Goal: Transaction & Acquisition: Purchase product/service

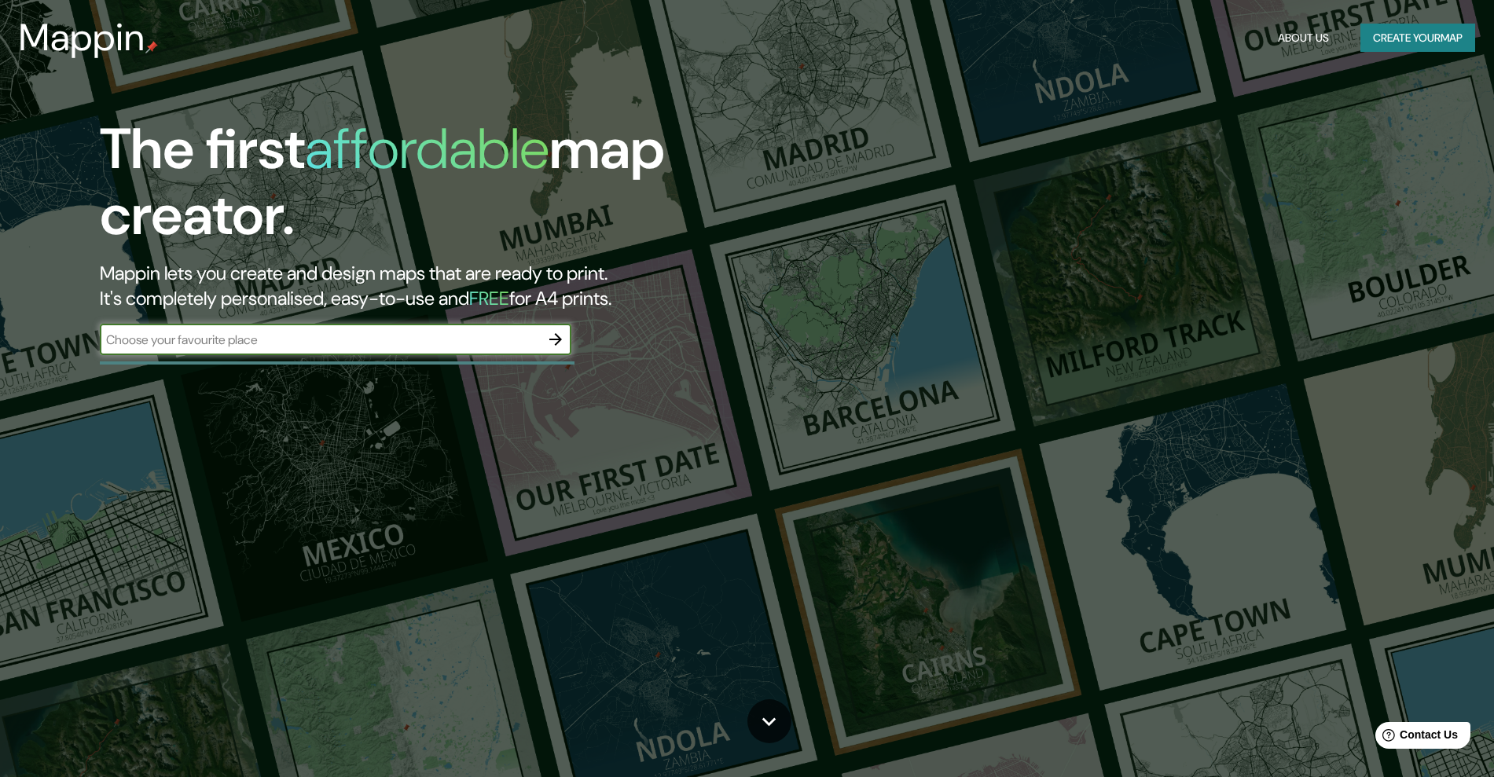
click at [459, 354] on div "​" at bounding box center [336, 339] width 472 height 31
type input "PLAYA HERMOSA"
click at [562, 340] on icon "button" at bounding box center [555, 339] width 19 height 19
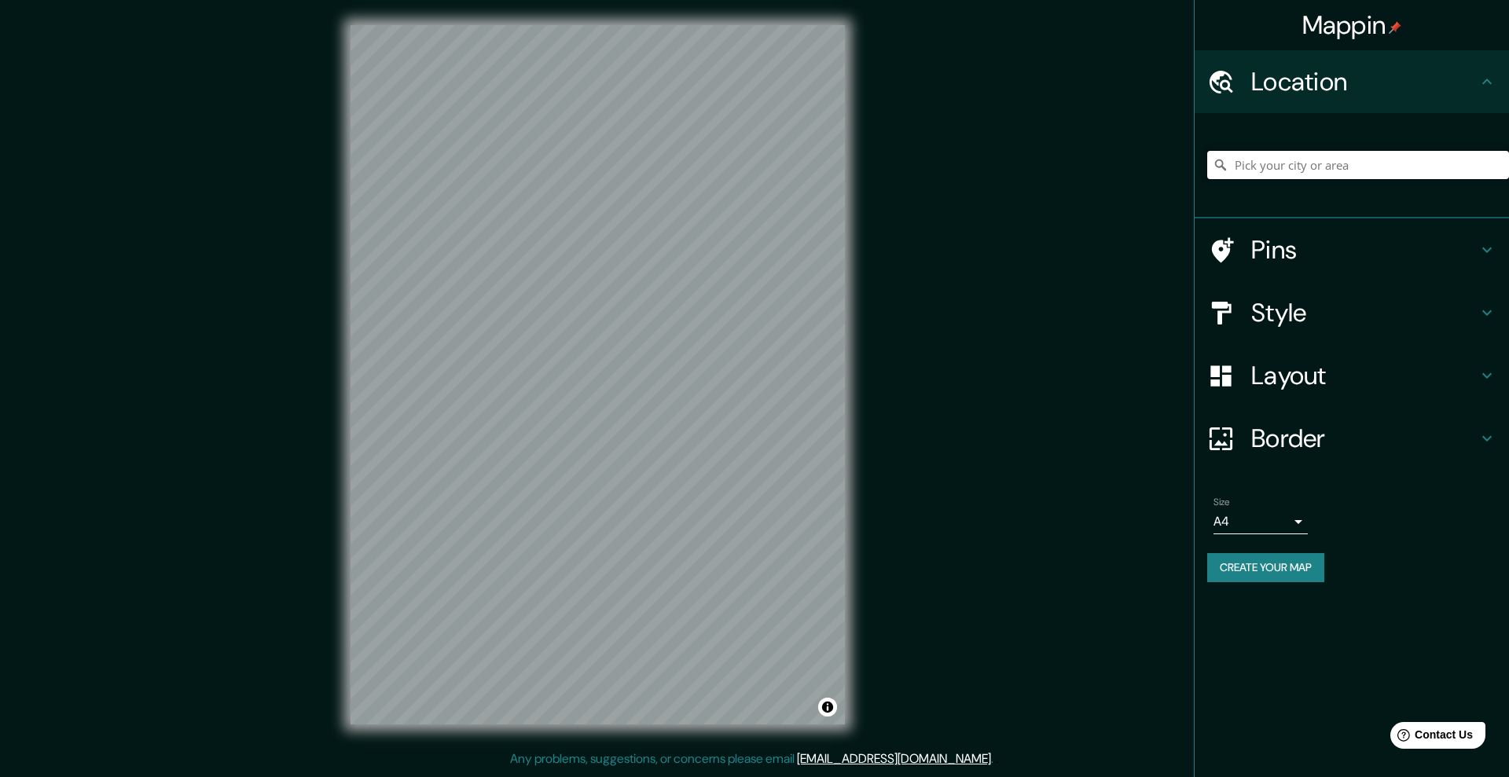
click at [1243, 164] on input "Pick your city or area" at bounding box center [1358, 165] width 302 height 28
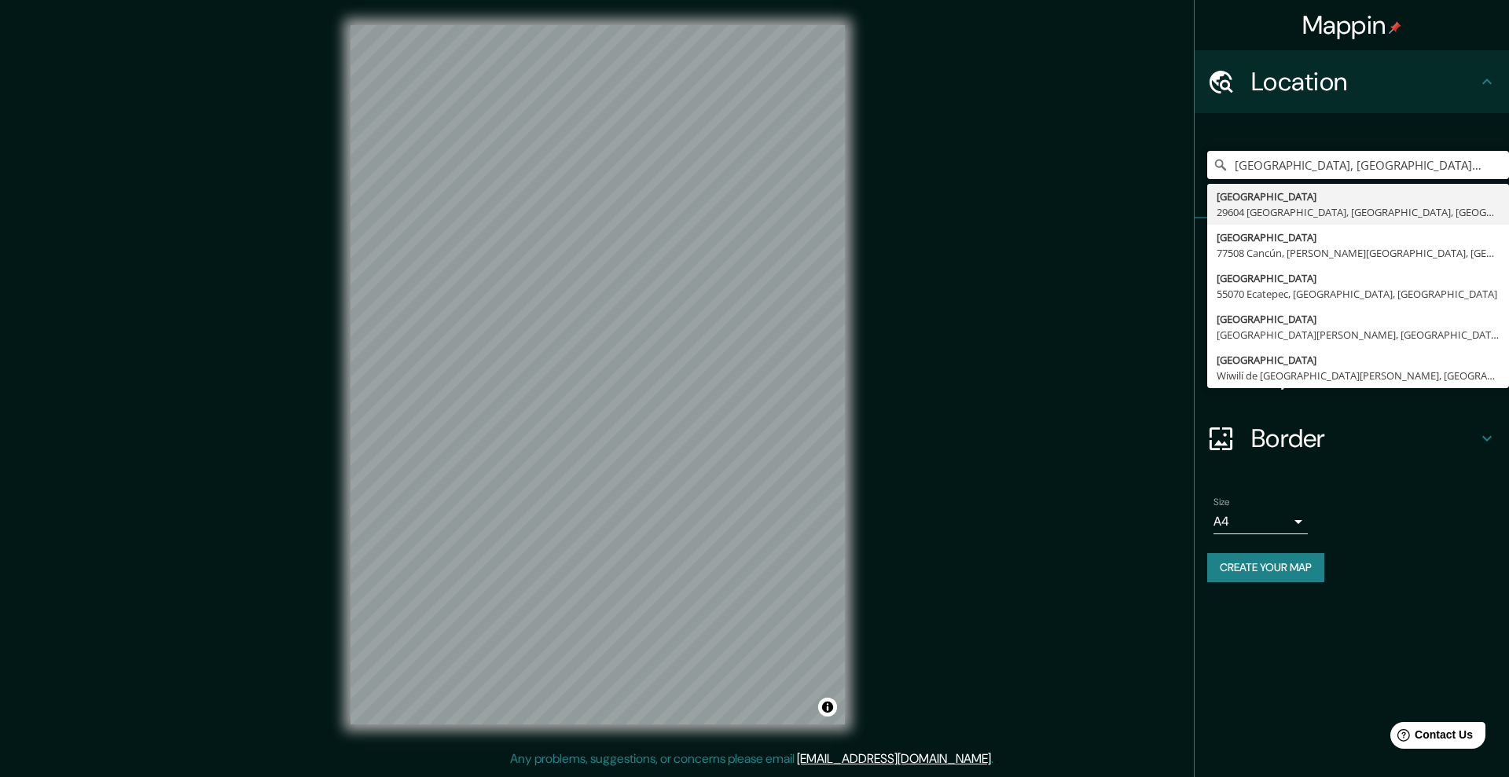
drag, startPoint x: 1247, startPoint y: 167, endPoint x: 1038, endPoint y: 161, distance: 208.4
click at [1038, 161] on div "Mappin Location [GEOGRAPHIC_DATA] [GEOGRAPHIC_DATA], [GEOGRAPHIC_DATA], [GEOGRA…" at bounding box center [754, 387] width 1509 height 775
drag, startPoint x: 1321, startPoint y: 169, endPoint x: 1508, endPoint y: 167, distance: 187.1
click at [1508, 167] on input "[GEOGRAPHIC_DATA] [GEOGRAPHIC_DATA], [GEOGRAPHIC_DATA], [GEOGRAPHIC_DATA]" at bounding box center [1358, 165] width 302 height 28
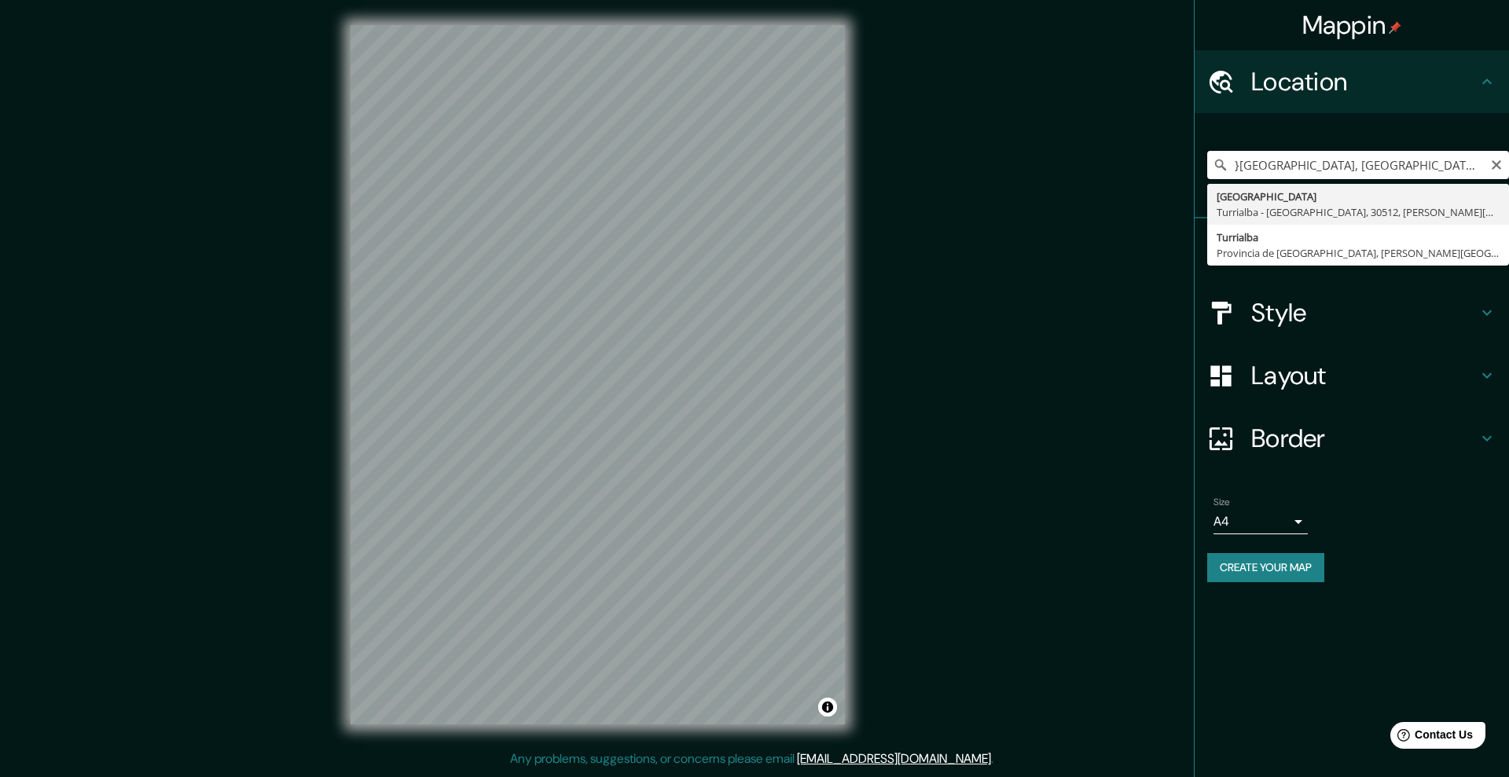
scroll to position [0, 151]
drag, startPoint x: 1350, startPoint y: 164, endPoint x: 1508, endPoint y: 182, distance: 159.8
click at [1508, 182] on div "}[GEOGRAPHIC_DATA], [GEOGRAPHIC_DATA] - [GEOGRAPHIC_DATA], [PERSON_NAME][GEOGRA…" at bounding box center [1358, 165] width 302 height 79
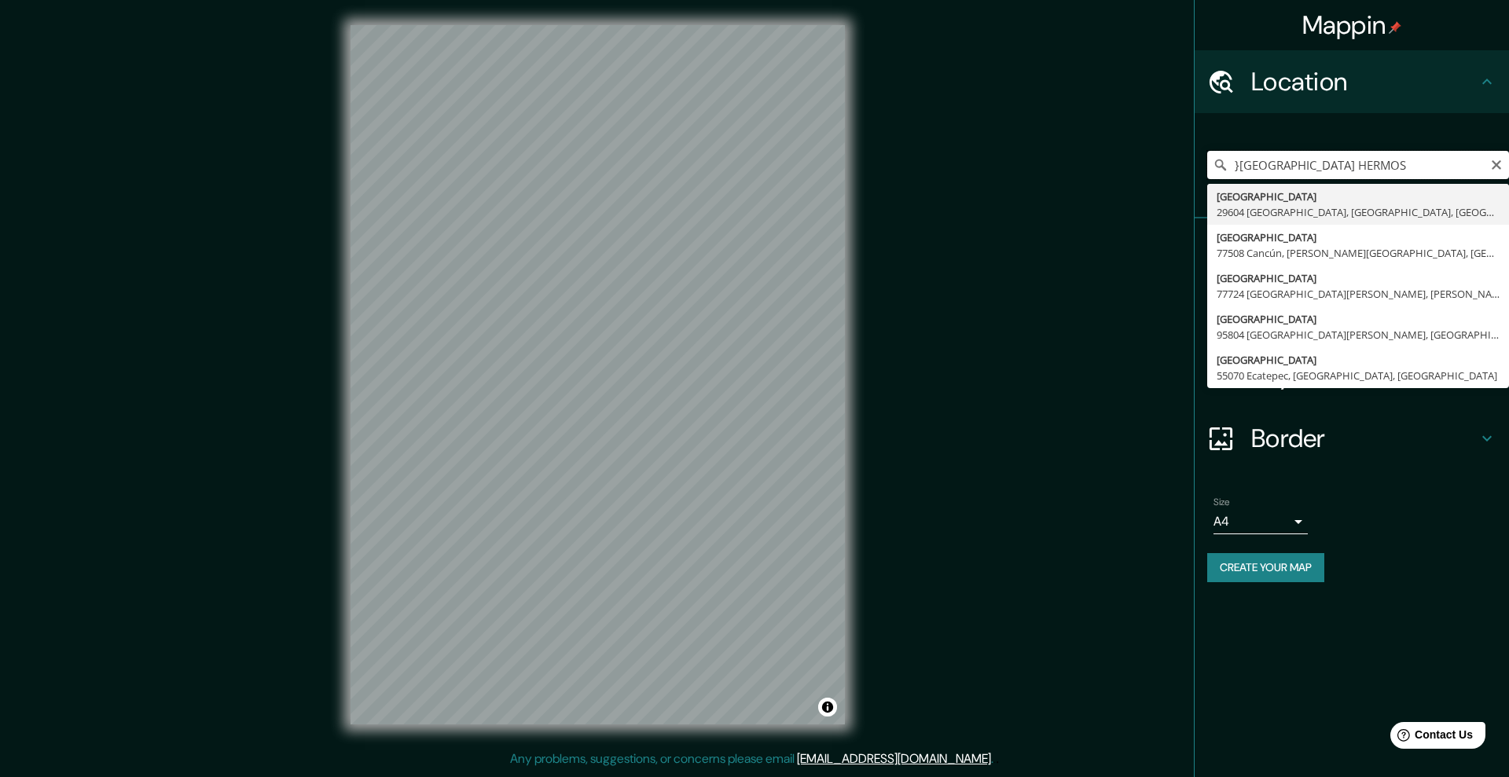
type input "}[GEOGRAPHIC_DATA] HERMOSA"
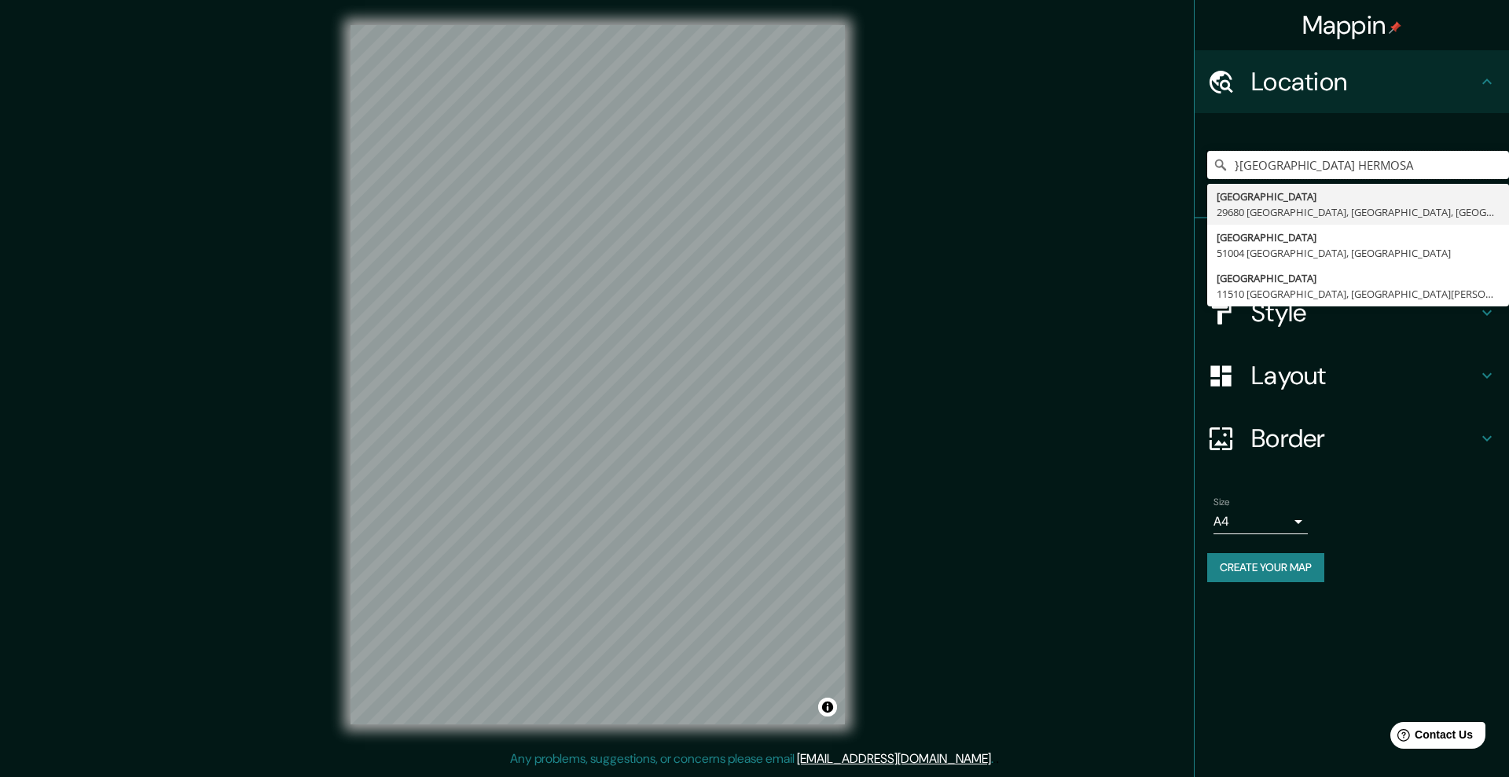
click at [689, 145] on div "Mappin Location }[GEOGRAPHIC_DATA][STREET_ADDRESS][STREET_ADDRESS][STREET_ADDRE…" at bounding box center [754, 387] width 1509 height 775
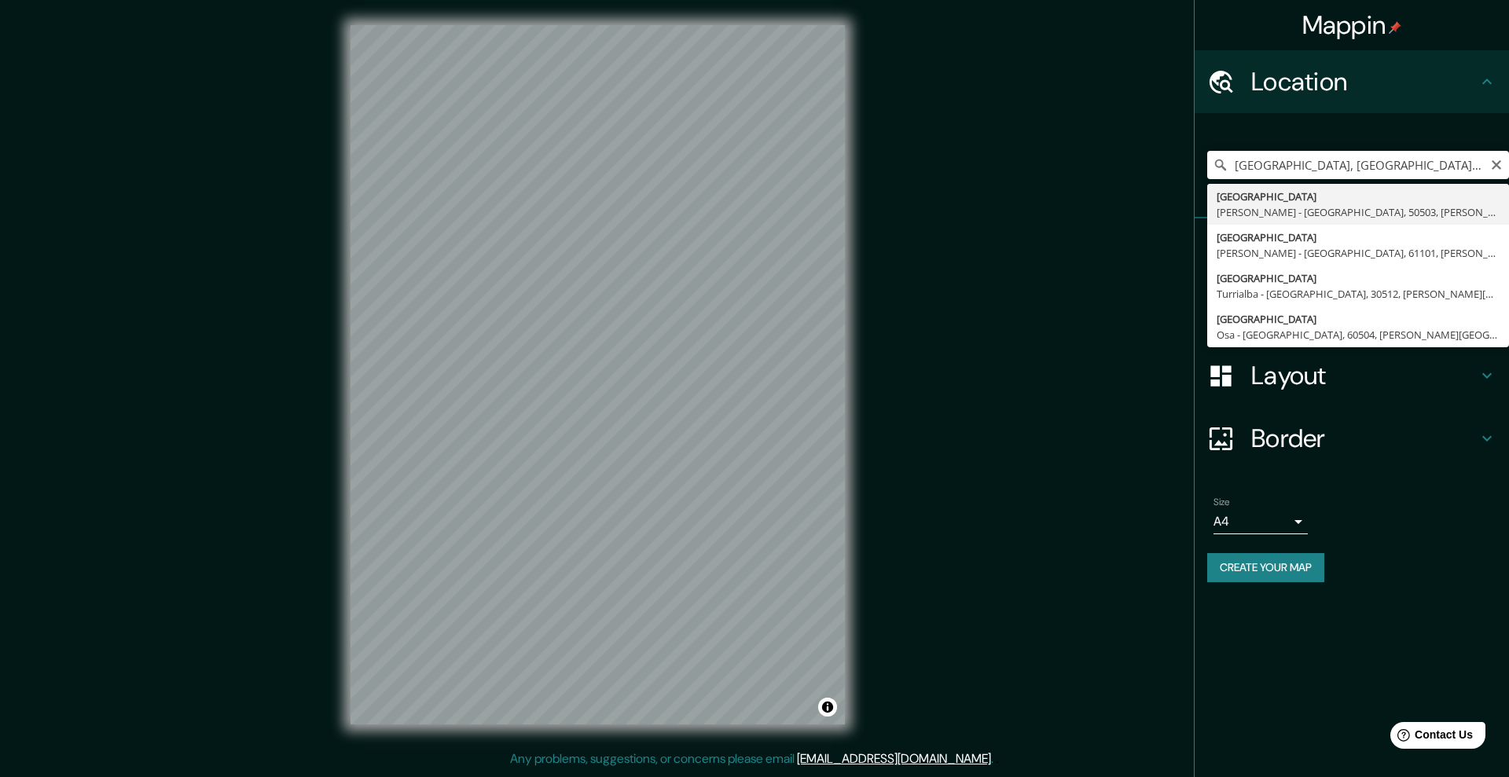
type input "[GEOGRAPHIC_DATA], [GEOGRAPHIC_DATA] - [GEOGRAPHIC_DATA], 50503, [PERSON_NAME][…"
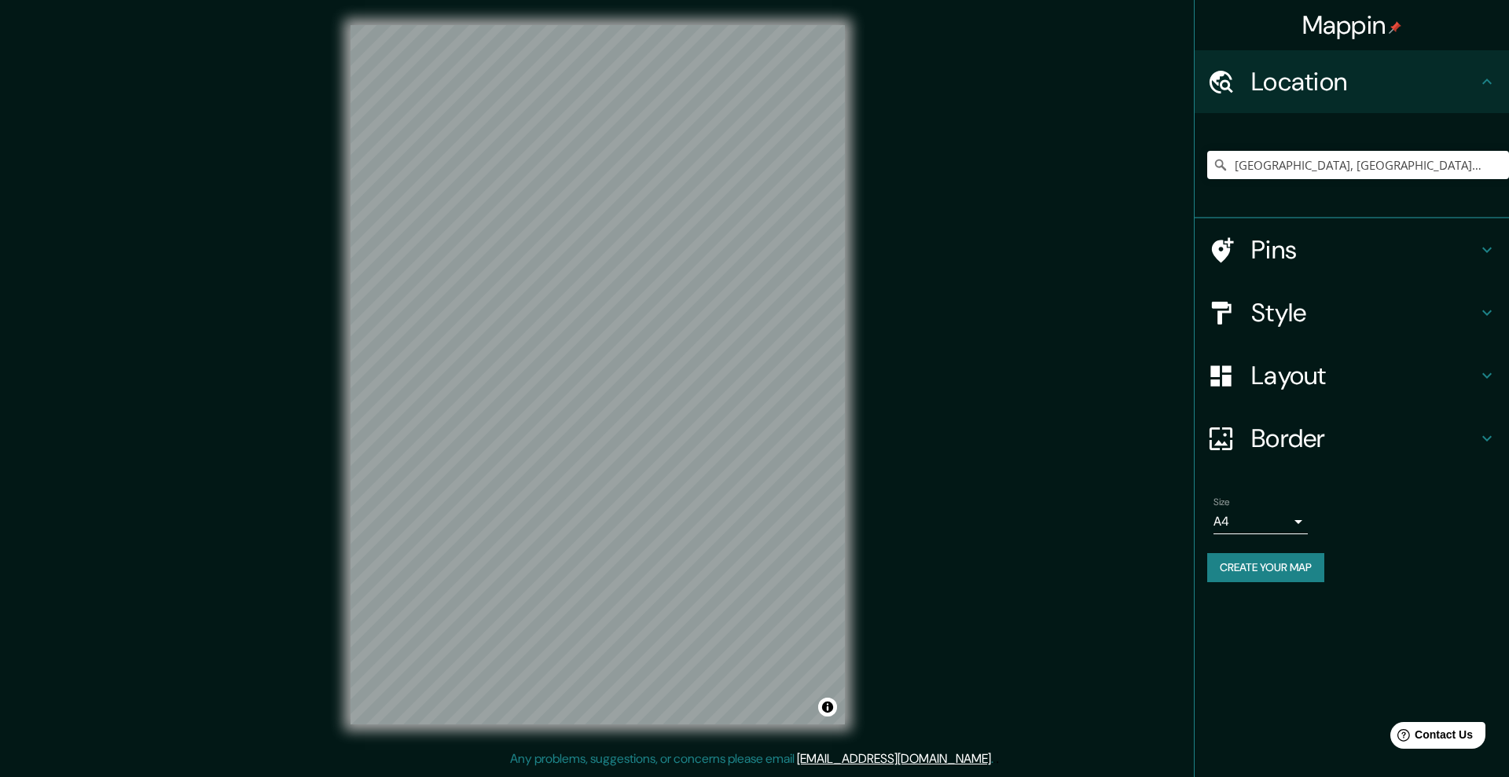
click at [1306, 377] on h4 "Layout" at bounding box center [1364, 375] width 226 height 31
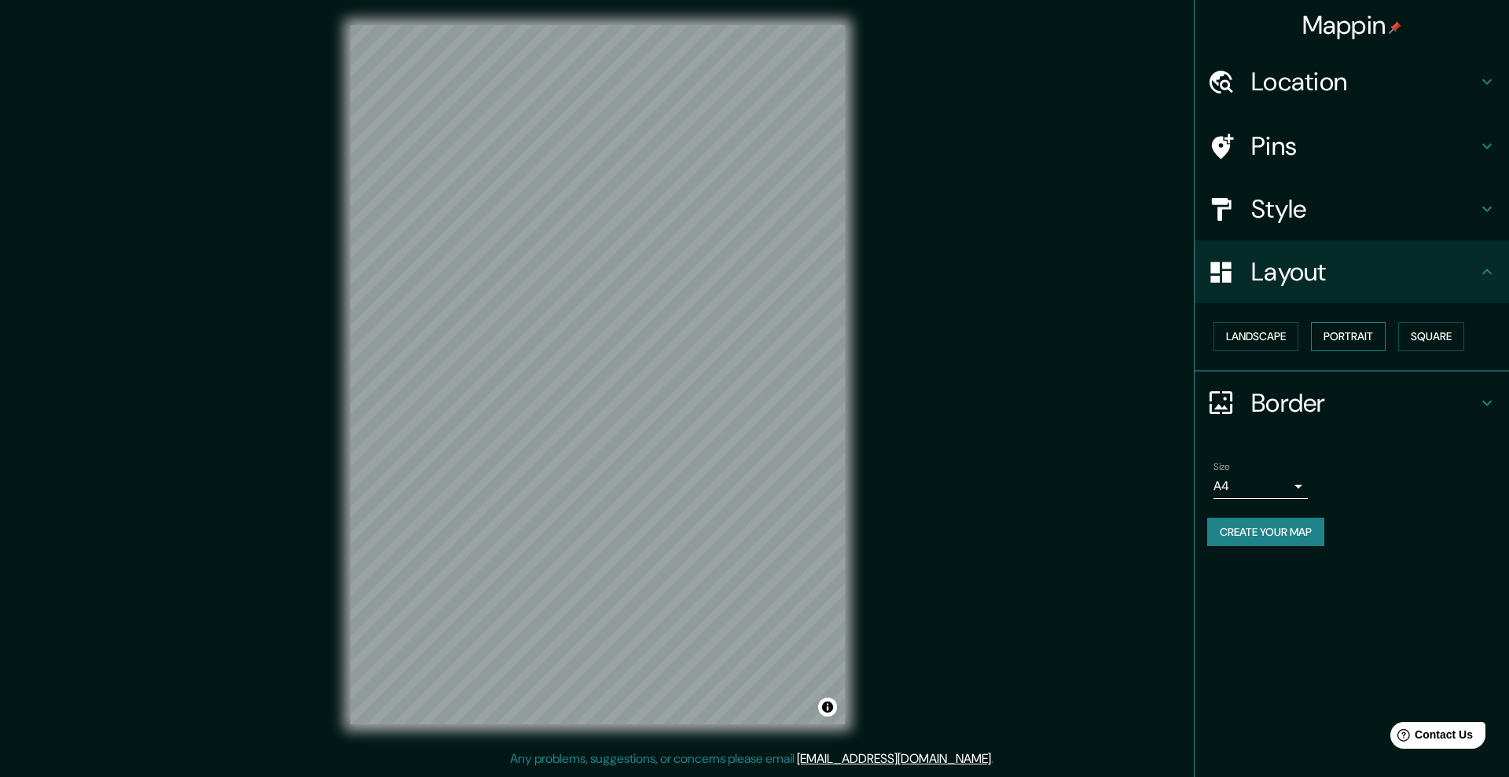
click at [1364, 334] on button "Portrait" at bounding box center [1348, 336] width 75 height 29
click at [1443, 335] on button "Square" at bounding box center [1431, 336] width 66 height 29
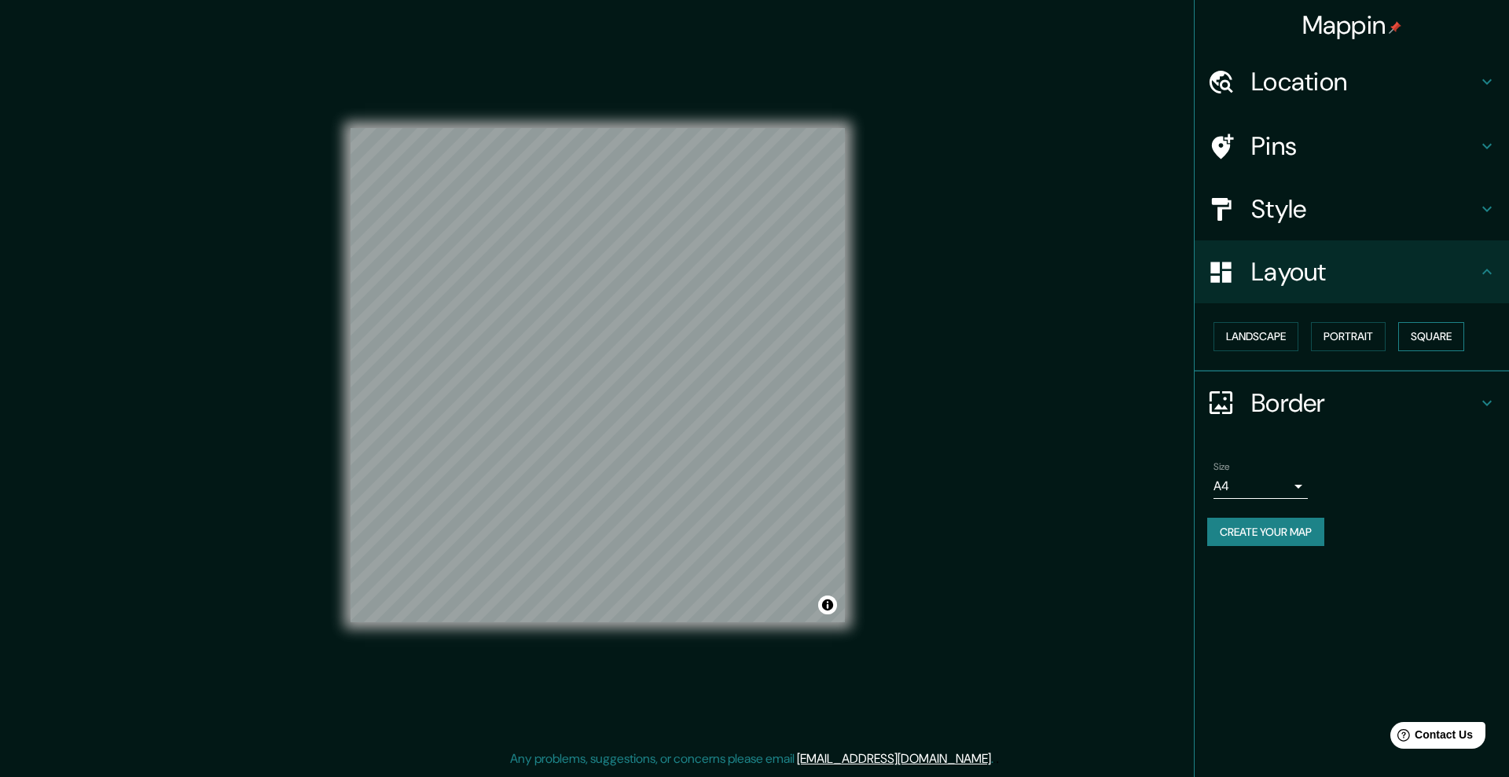
click at [1443, 335] on button "Square" at bounding box center [1431, 336] width 66 height 29
click at [1324, 205] on h4 "Style" at bounding box center [1364, 208] width 226 height 31
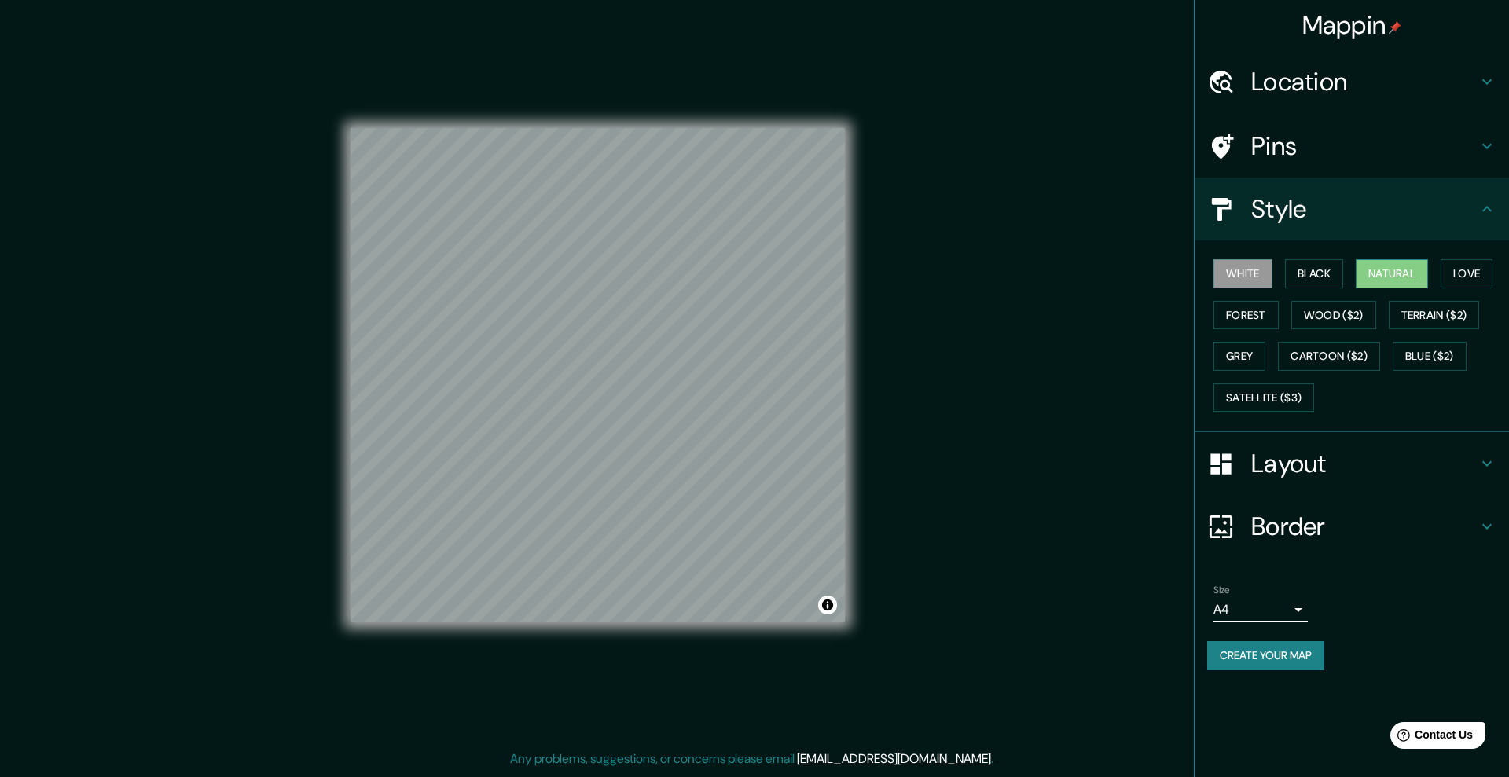
click at [1413, 264] on button "Natural" at bounding box center [1392, 273] width 72 height 29
